Goal: Check status: Check status

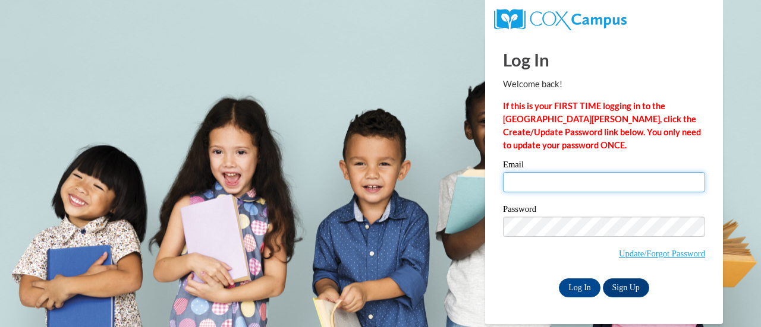
click at [523, 179] on input "Email" at bounding box center [604, 182] width 202 height 20
type input "eisejul@sdmfschools.org"
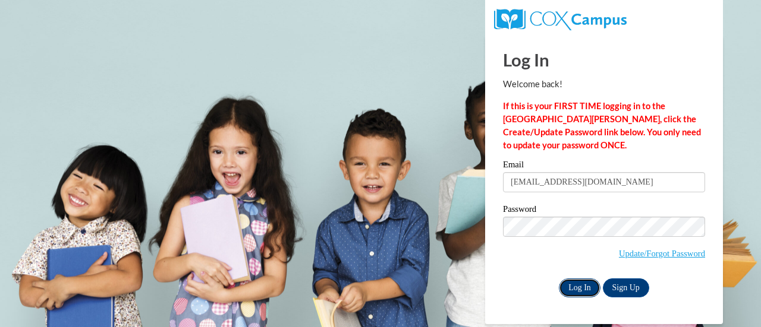
click at [582, 289] on input "Log In" at bounding box center [580, 288] width 42 height 19
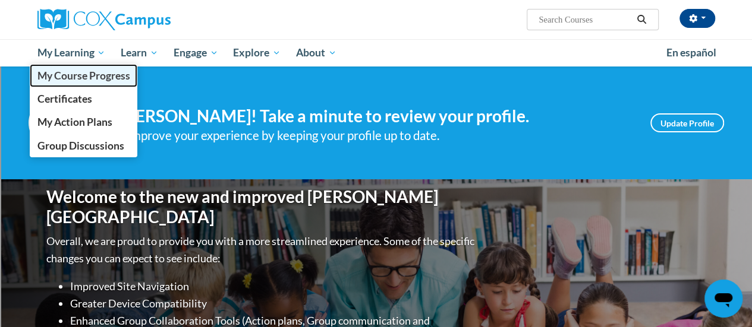
click at [71, 71] on span "My Course Progress" at bounding box center [83, 76] width 93 height 12
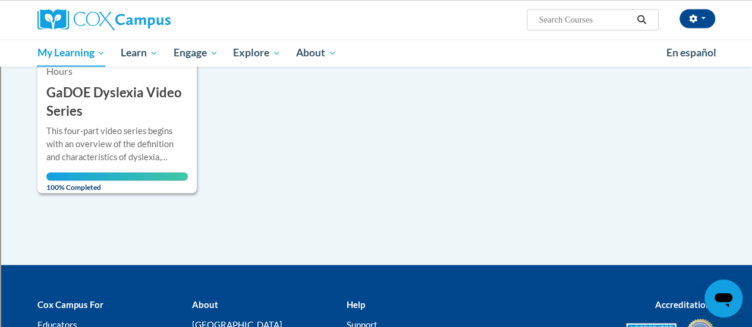
scroll to position [1070, 0]
